Goal: Information Seeking & Learning: Learn about a topic

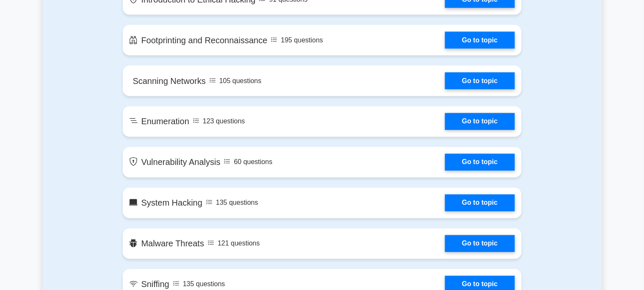
scroll to position [565, 0]
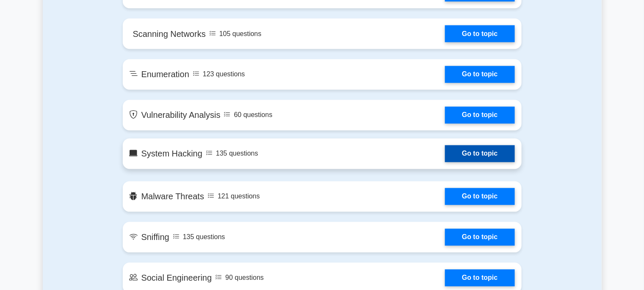
click at [482, 158] on link "Go to topic" at bounding box center [479, 153] width 69 height 17
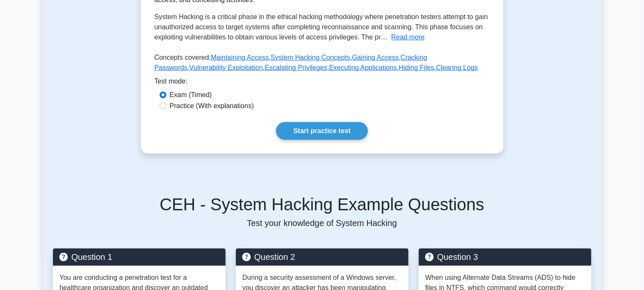
scroll to position [141, 0]
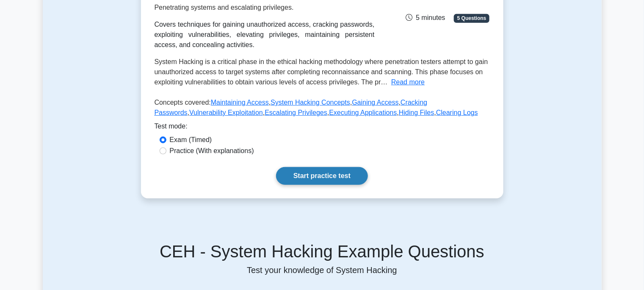
click at [352, 174] on link "Start practice test" at bounding box center [322, 176] width 92 height 18
